Goal: Task Accomplishment & Management: Manage account settings

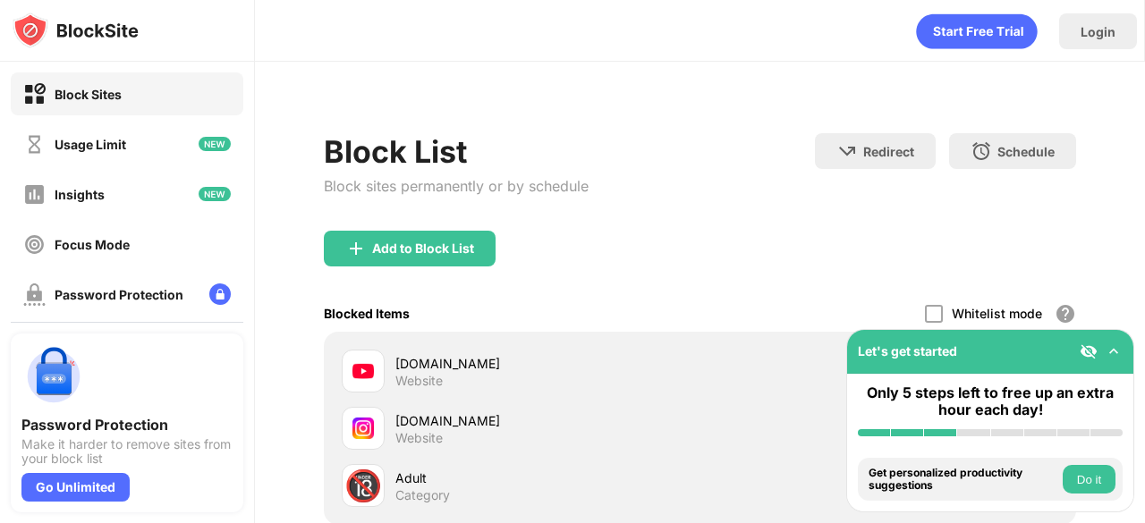
click at [413, 239] on div "Add to Block List" at bounding box center [410, 249] width 172 height 36
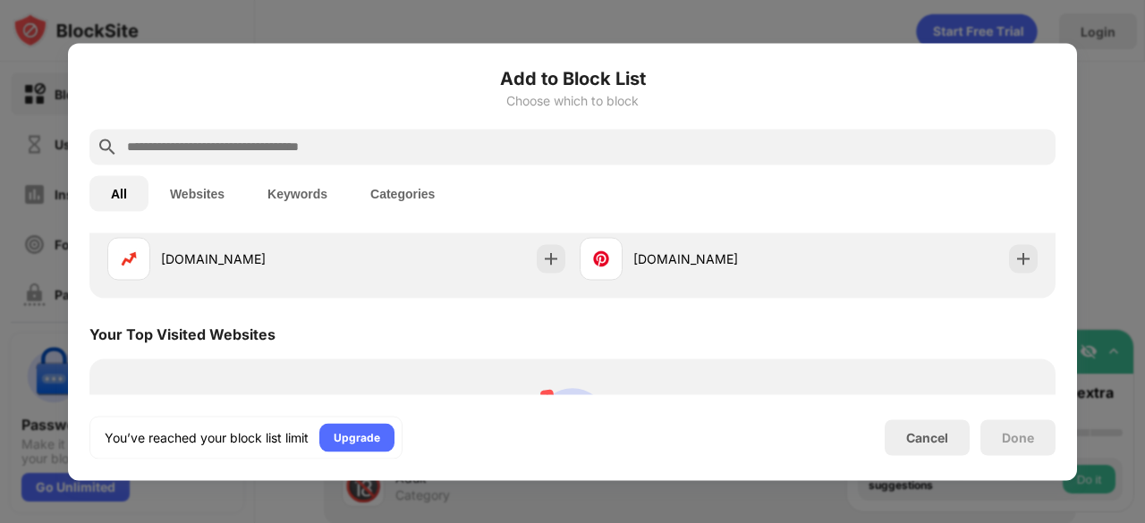
scroll to position [472, 0]
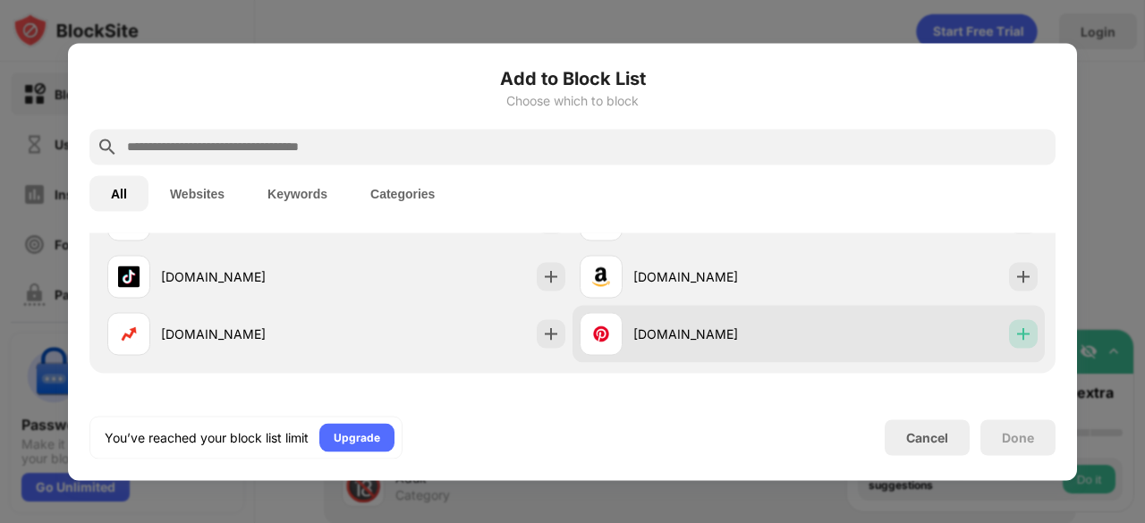
click at [1021, 334] on div at bounding box center [1023, 333] width 29 height 29
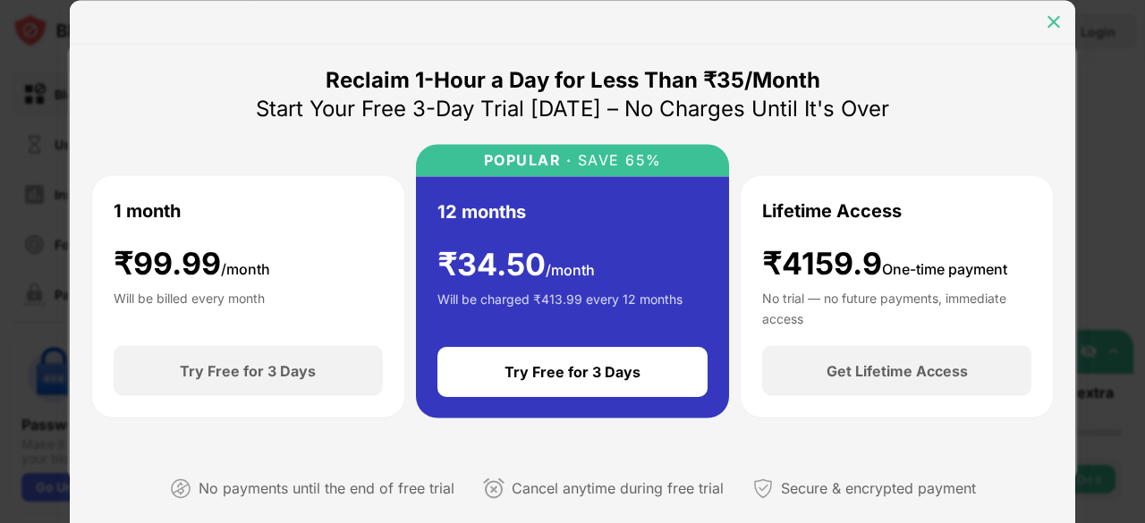
click at [1056, 24] on img at bounding box center [1054, 22] width 18 height 18
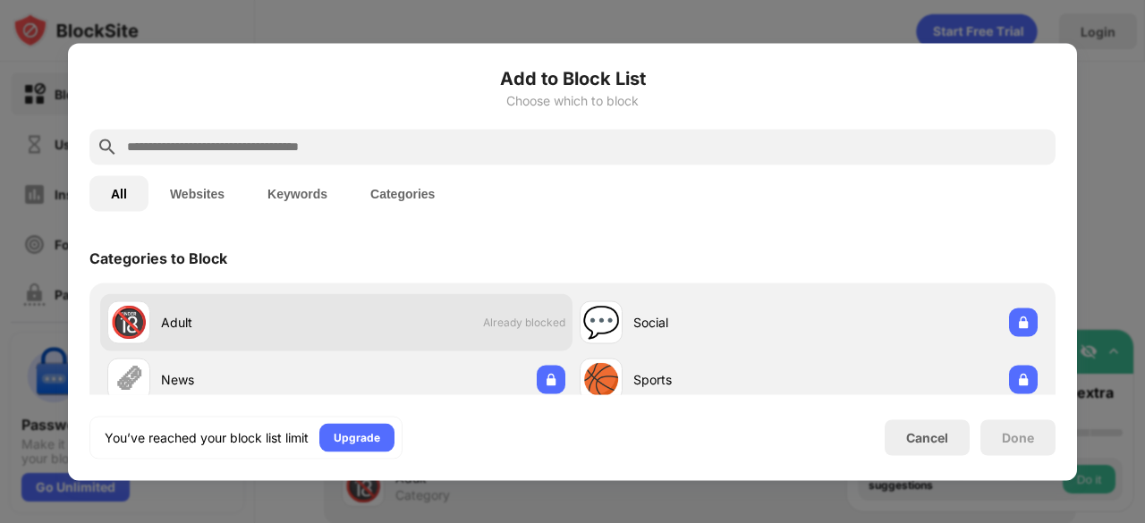
click at [510, 326] on span "Already blocked" at bounding box center [524, 322] width 82 height 13
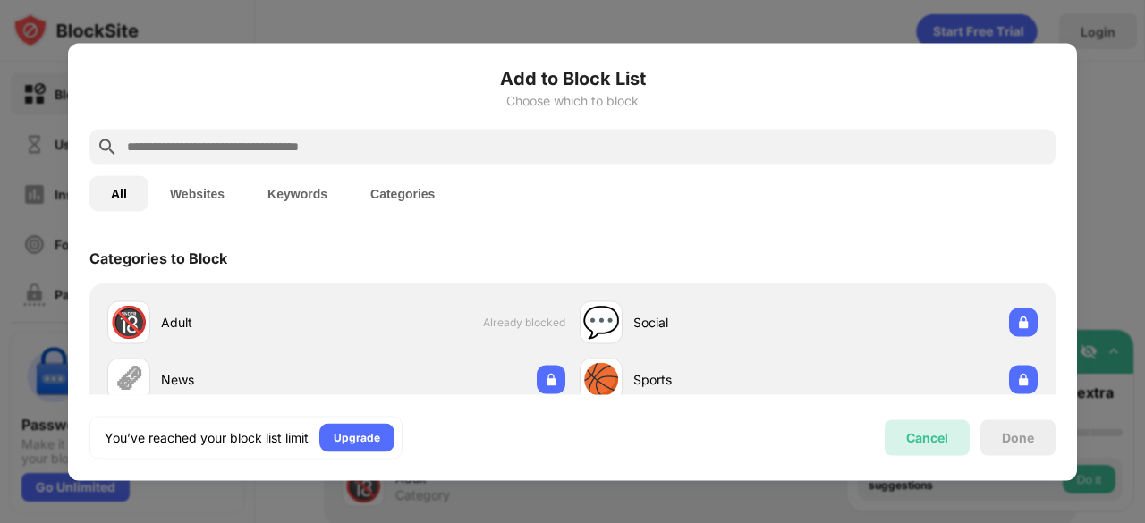
click at [905, 428] on div "Cancel" at bounding box center [927, 438] width 85 height 36
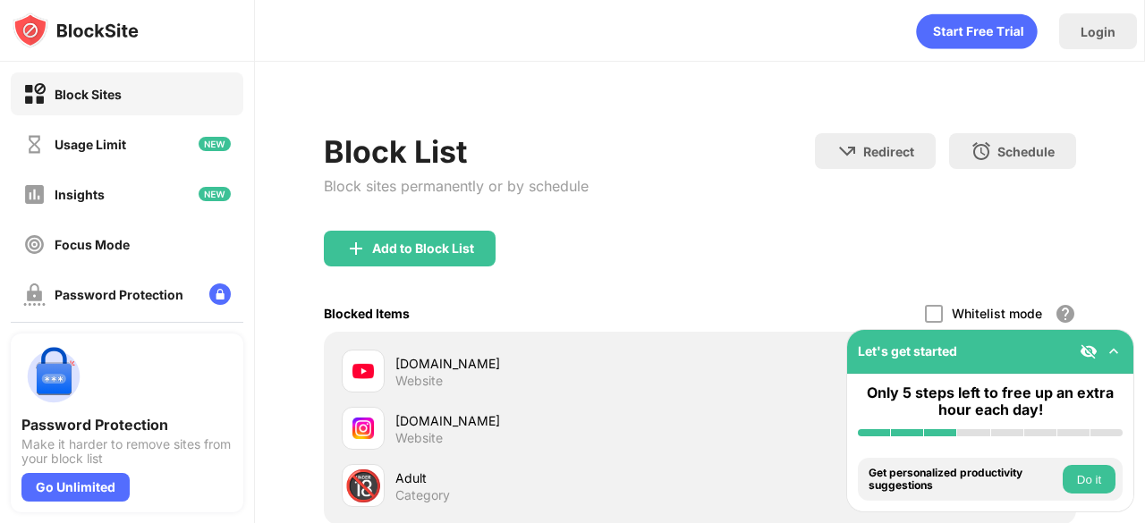
scroll to position [204, 0]
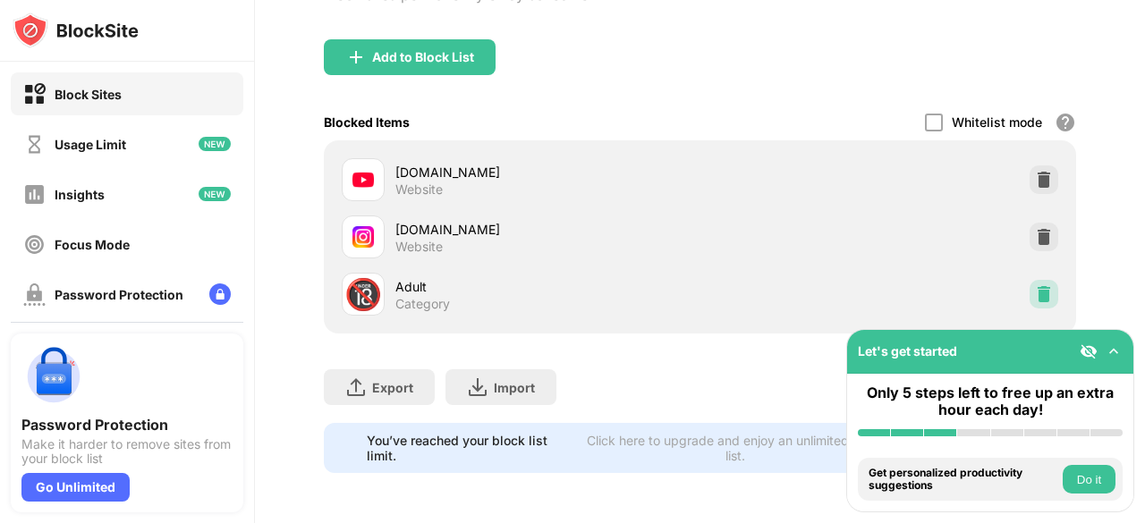
click at [1030, 280] on div at bounding box center [1044, 294] width 29 height 29
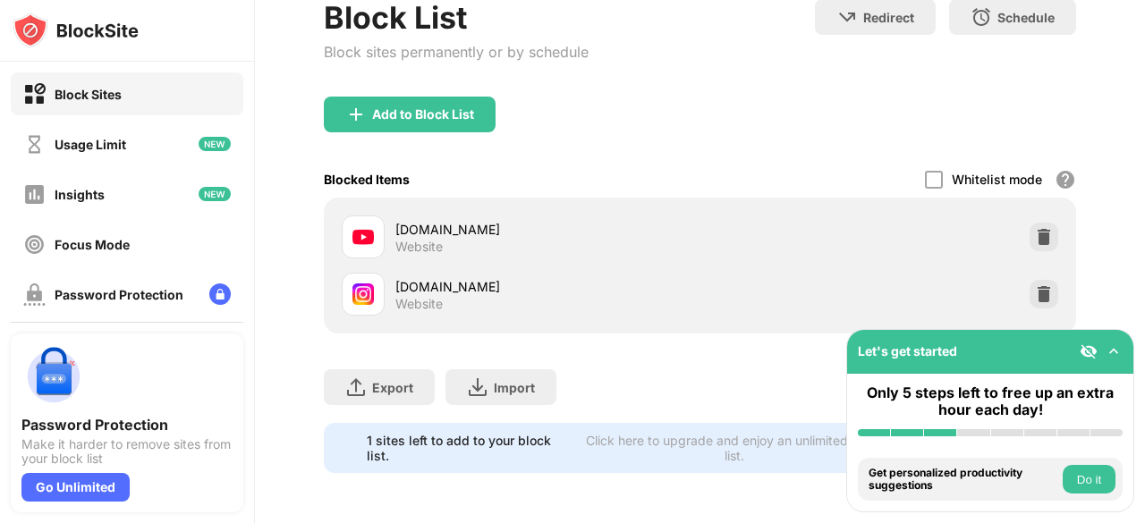
scroll to position [147, 0]
click at [433, 107] on div "Add to Block List" at bounding box center [423, 114] width 102 height 14
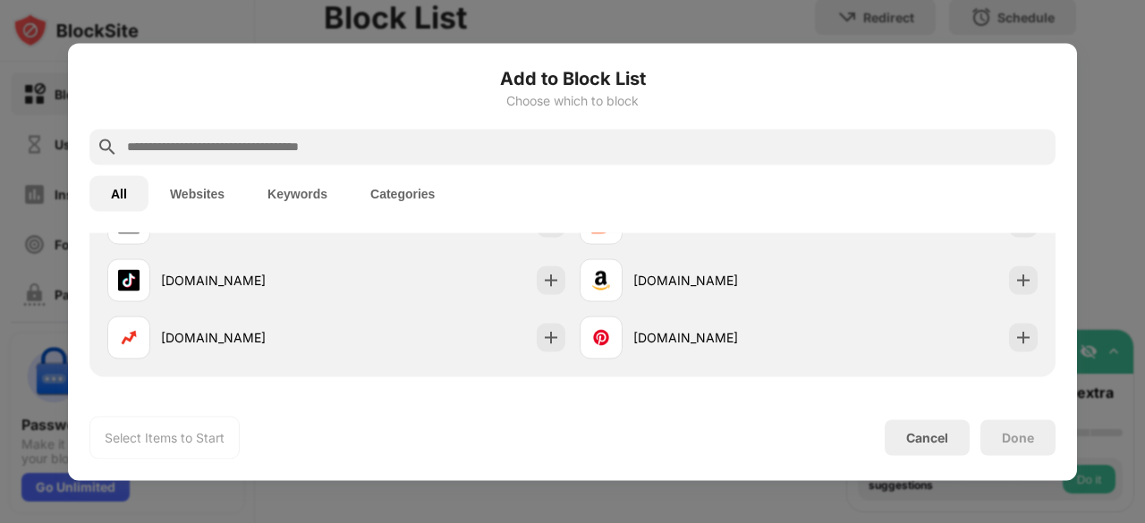
scroll to position [469, 0]
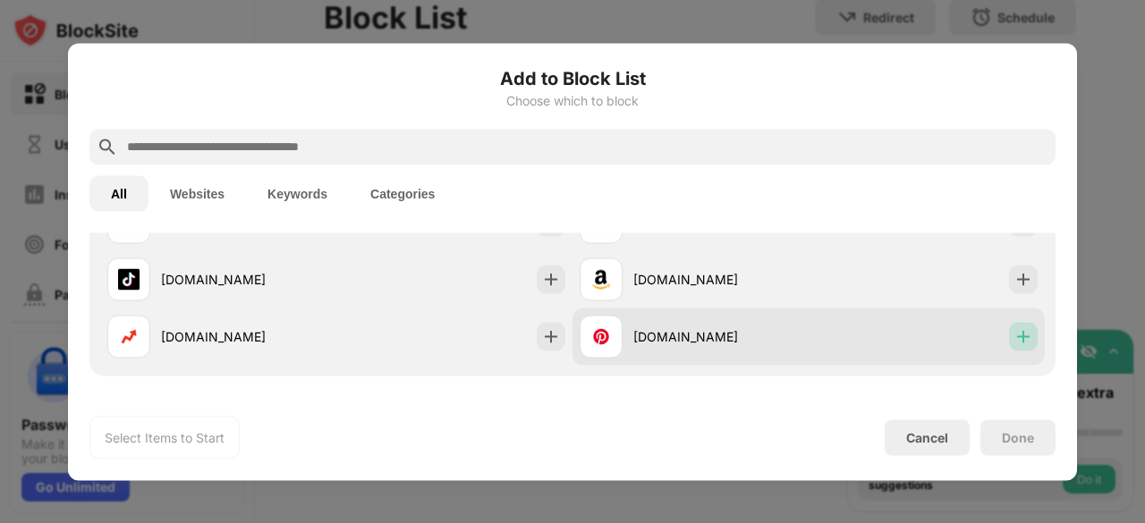
click at [1016, 333] on img at bounding box center [1024, 336] width 18 height 18
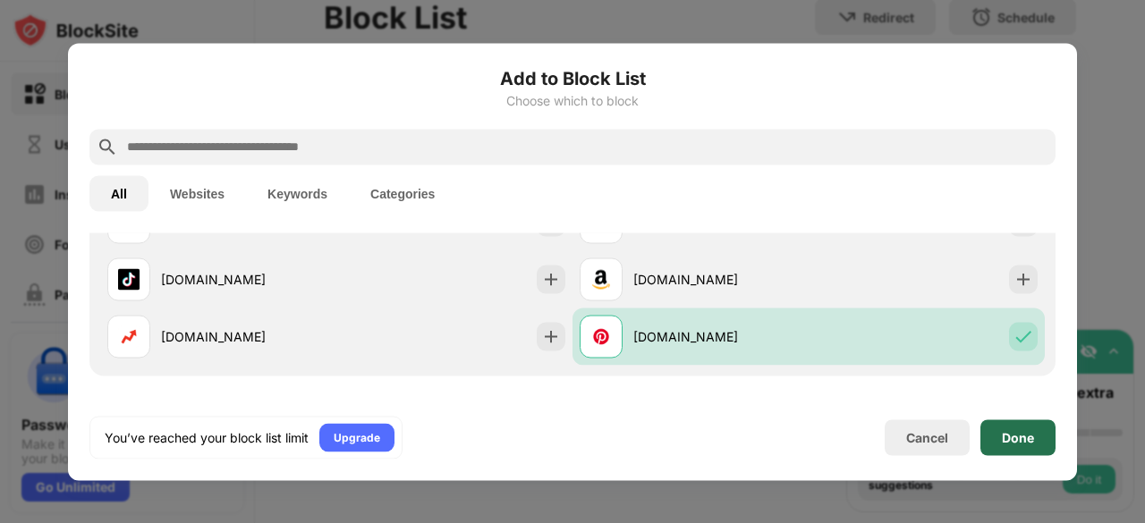
click at [1039, 438] on div "Done" at bounding box center [1018, 438] width 75 height 36
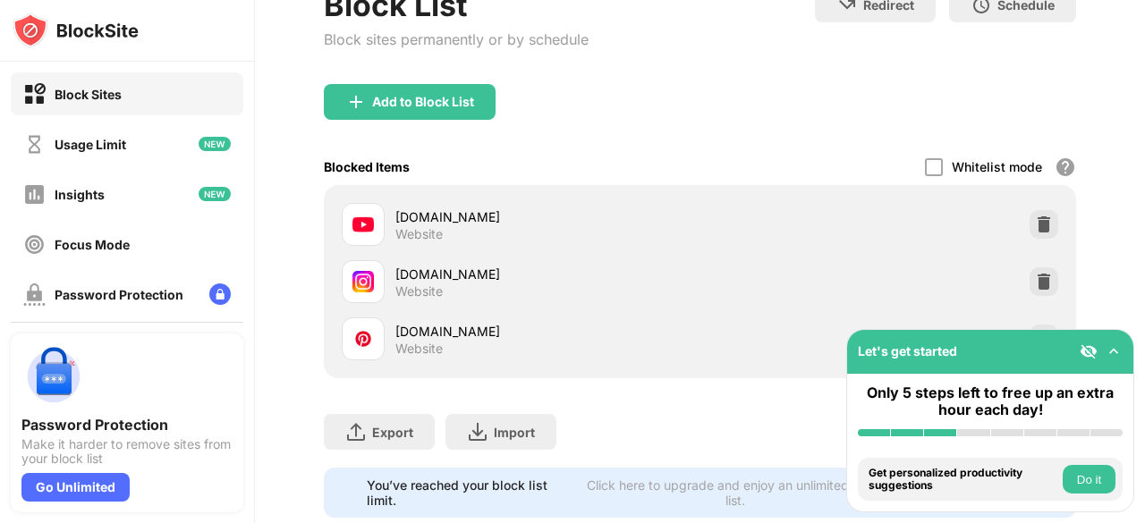
scroll to position [204, 0]
